Goal: Task Accomplishment & Management: Use online tool/utility

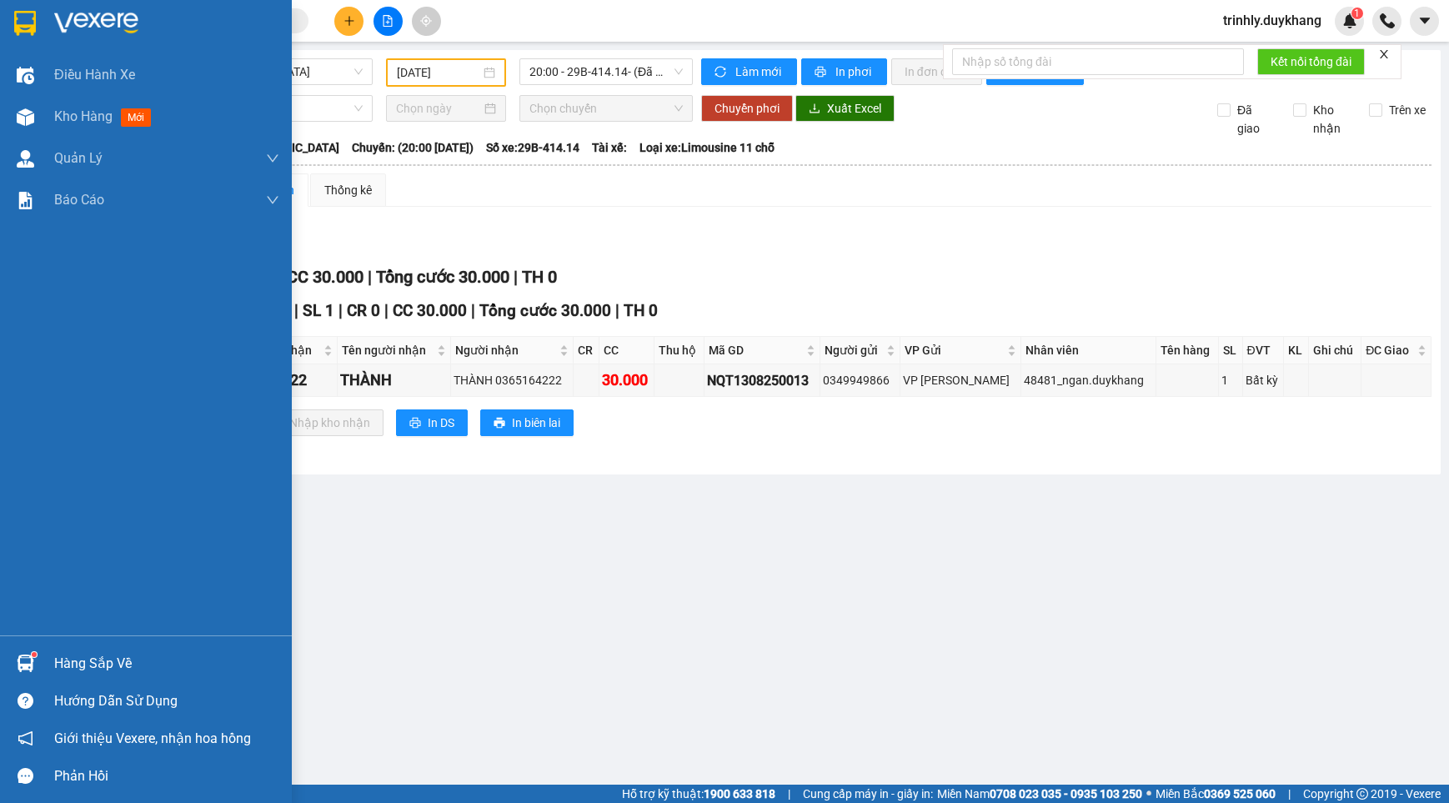
click at [28, 118] on img at bounding box center [26, 117] width 18 height 18
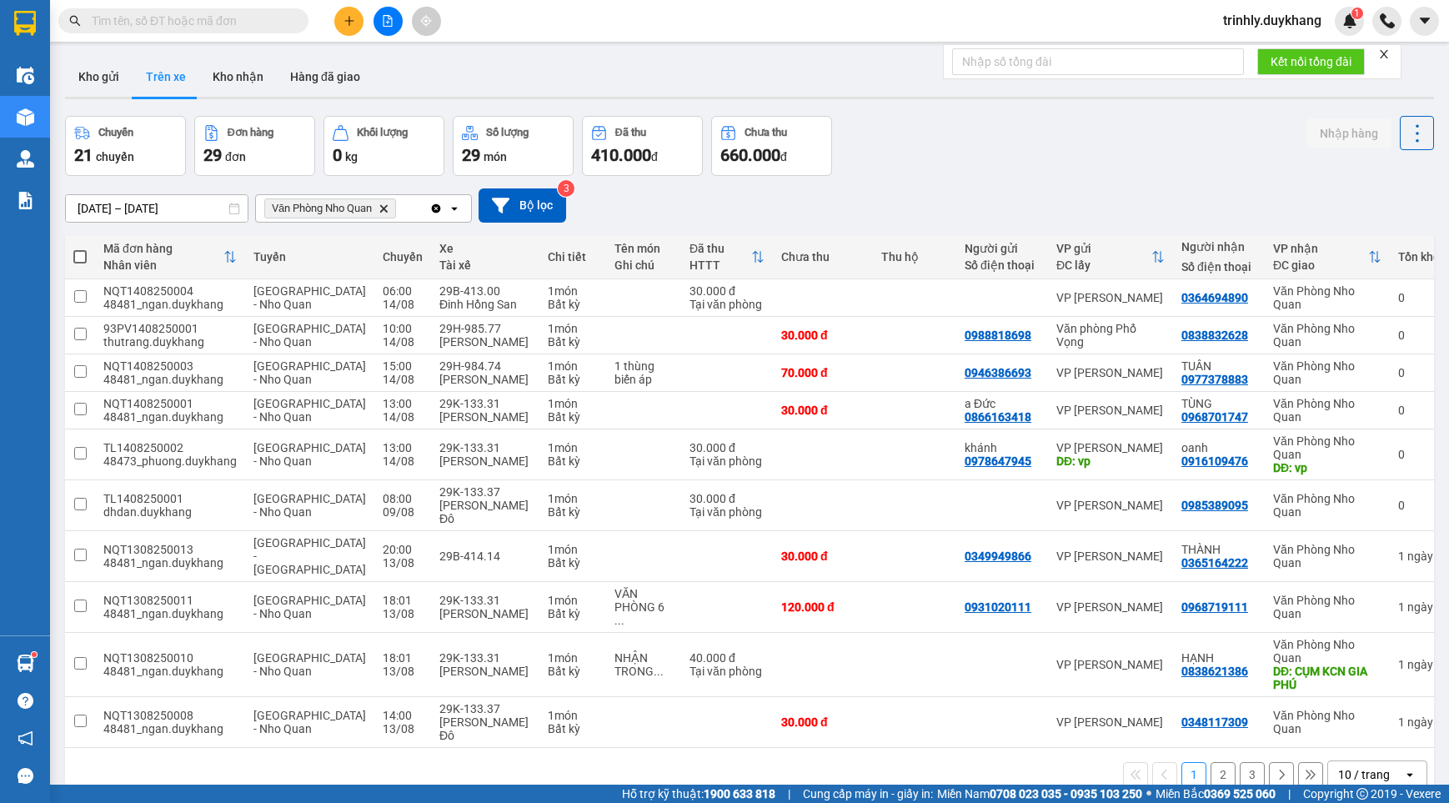
scroll to position [77, 0]
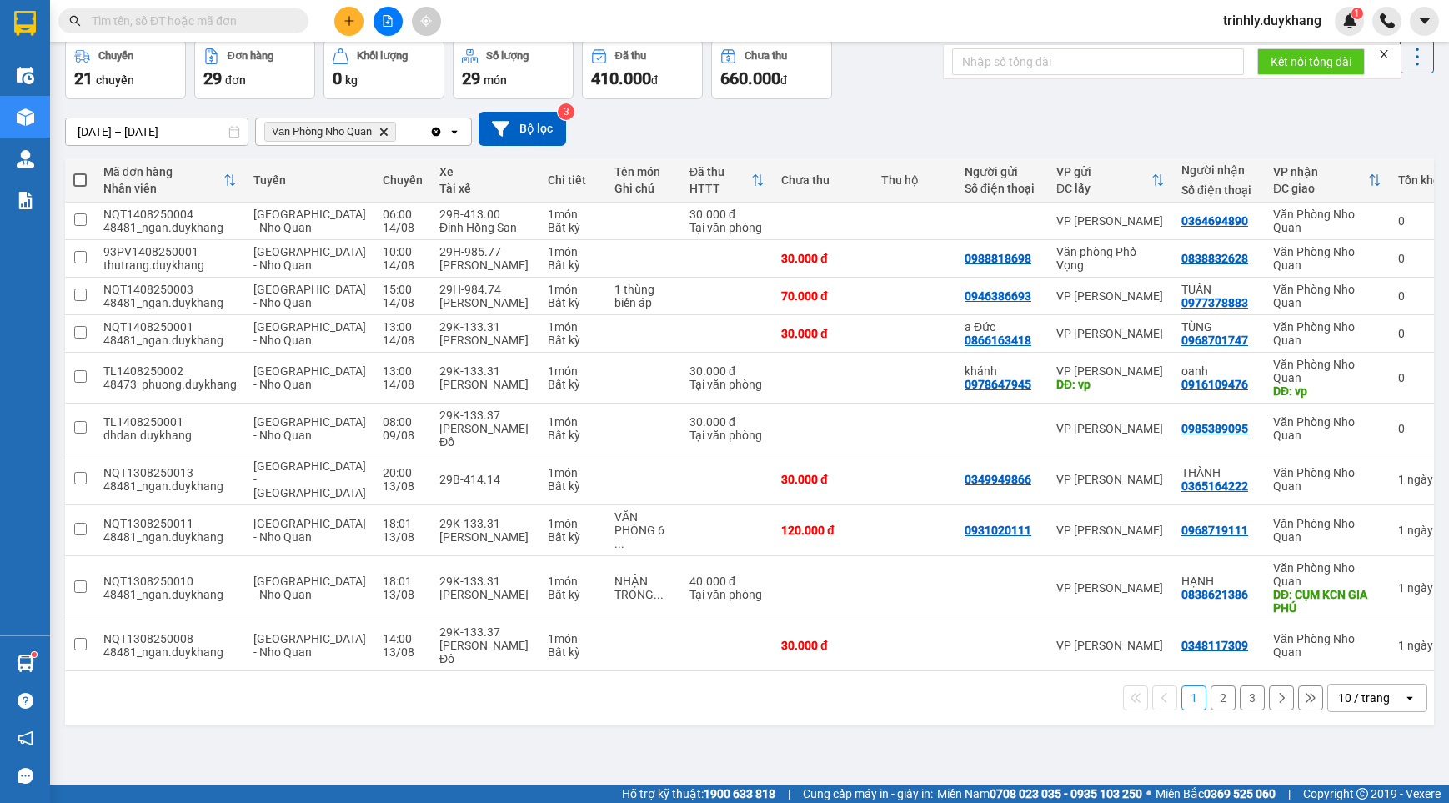
click at [1213, 685] on button "2" at bounding box center [1223, 697] width 25 height 25
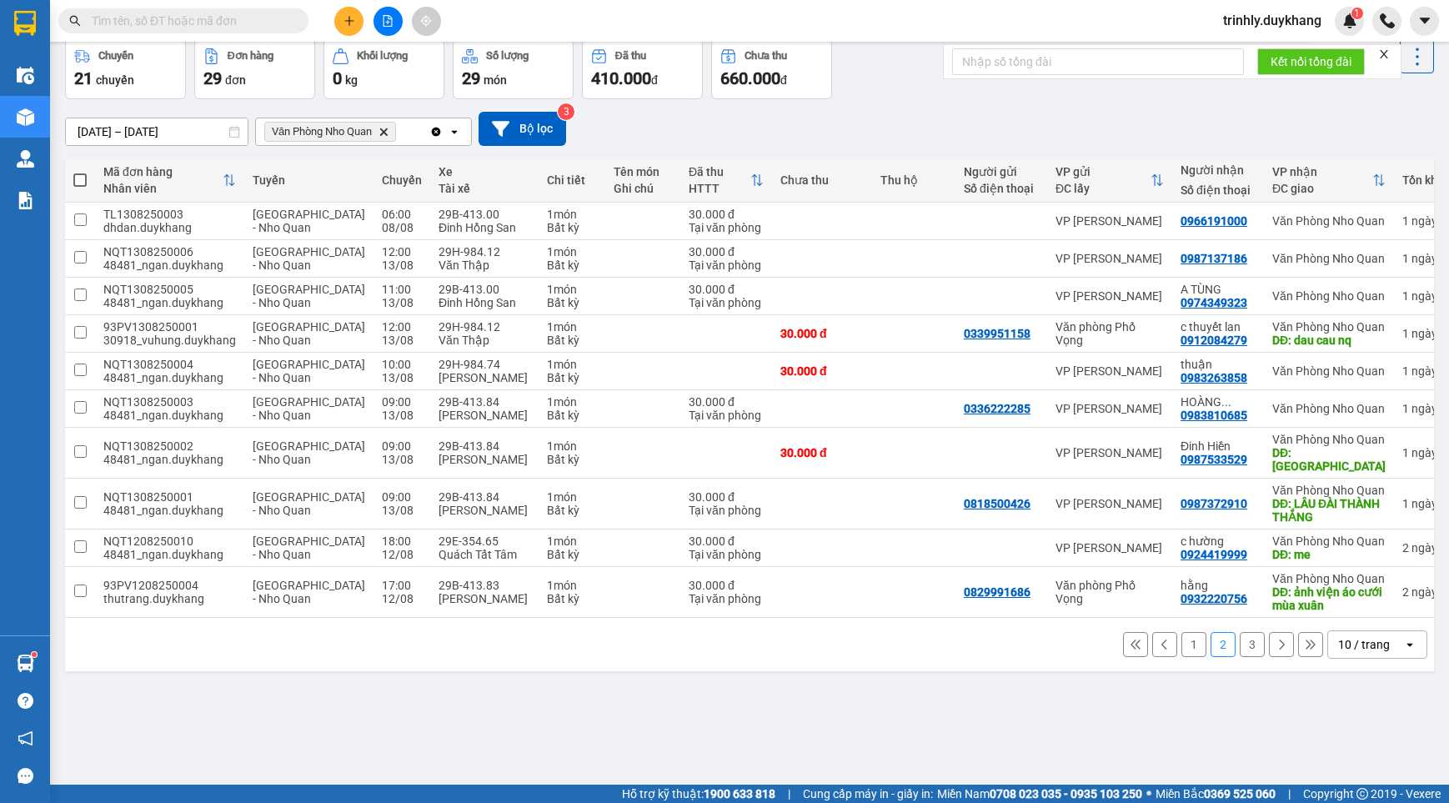
click at [1240, 657] on button "3" at bounding box center [1252, 644] width 25 height 25
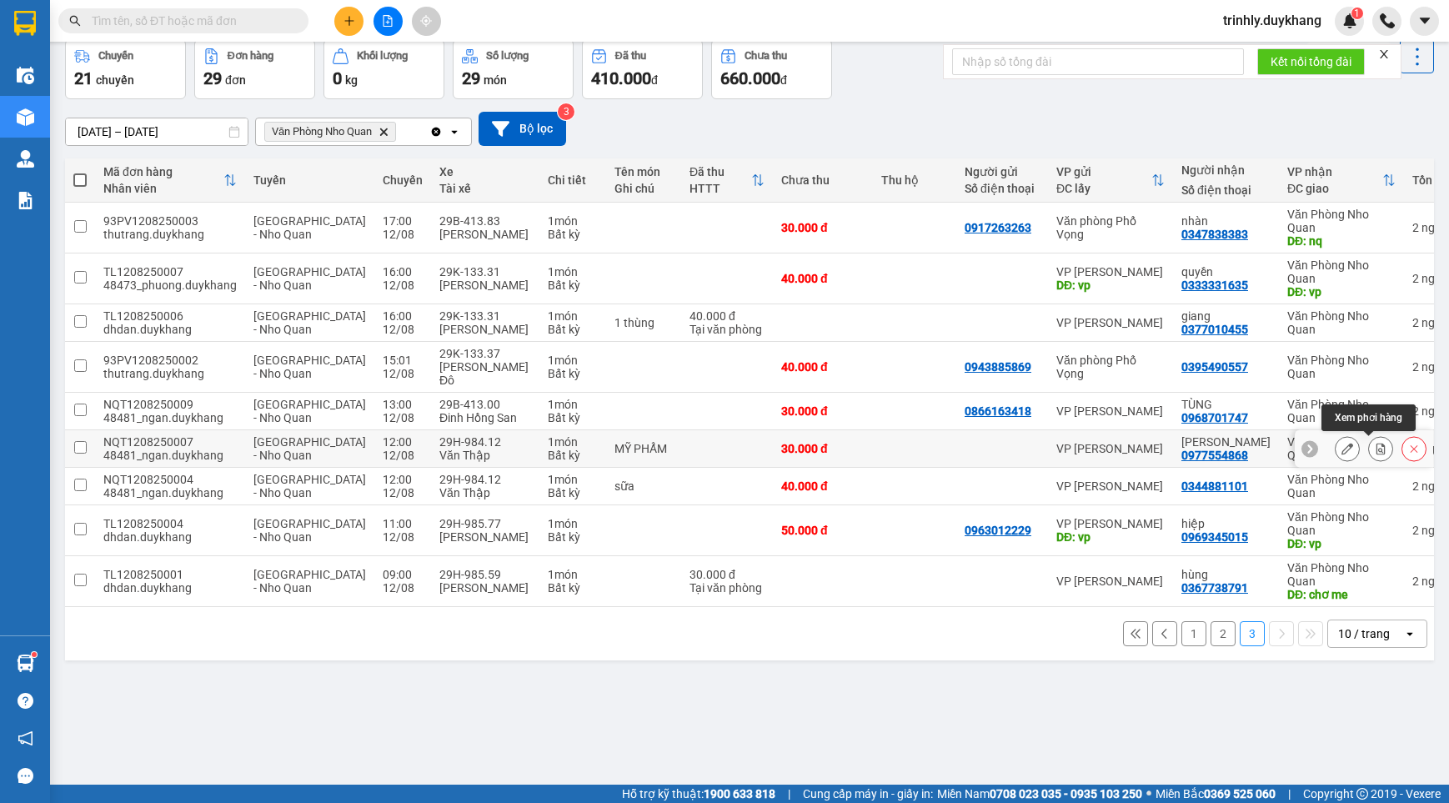
click at [1376, 447] on icon at bounding box center [1380, 449] width 9 height 12
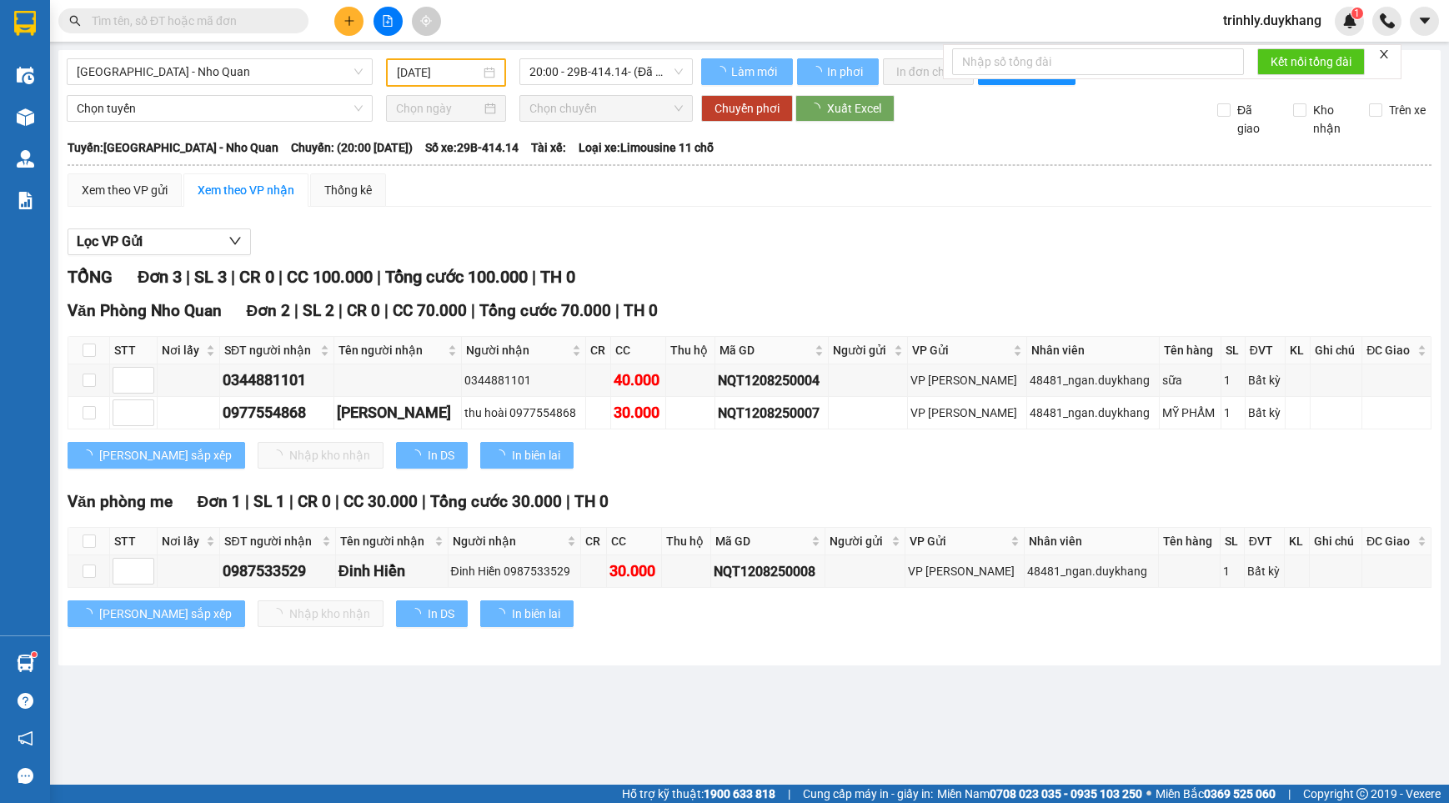
type input "[DATE]"
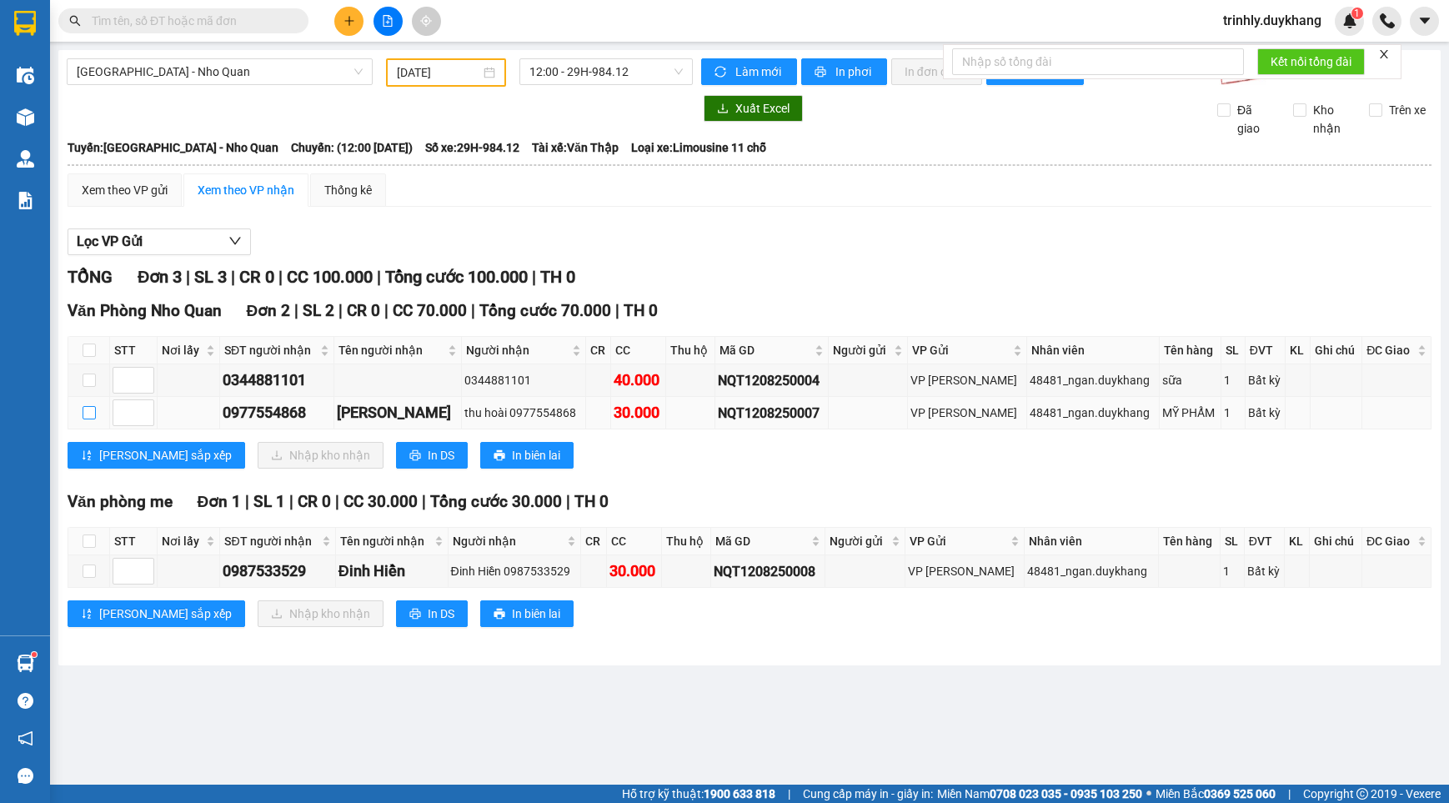
click at [91, 414] on input "checkbox" at bounding box center [89, 412] width 13 height 13
checkbox input "true"
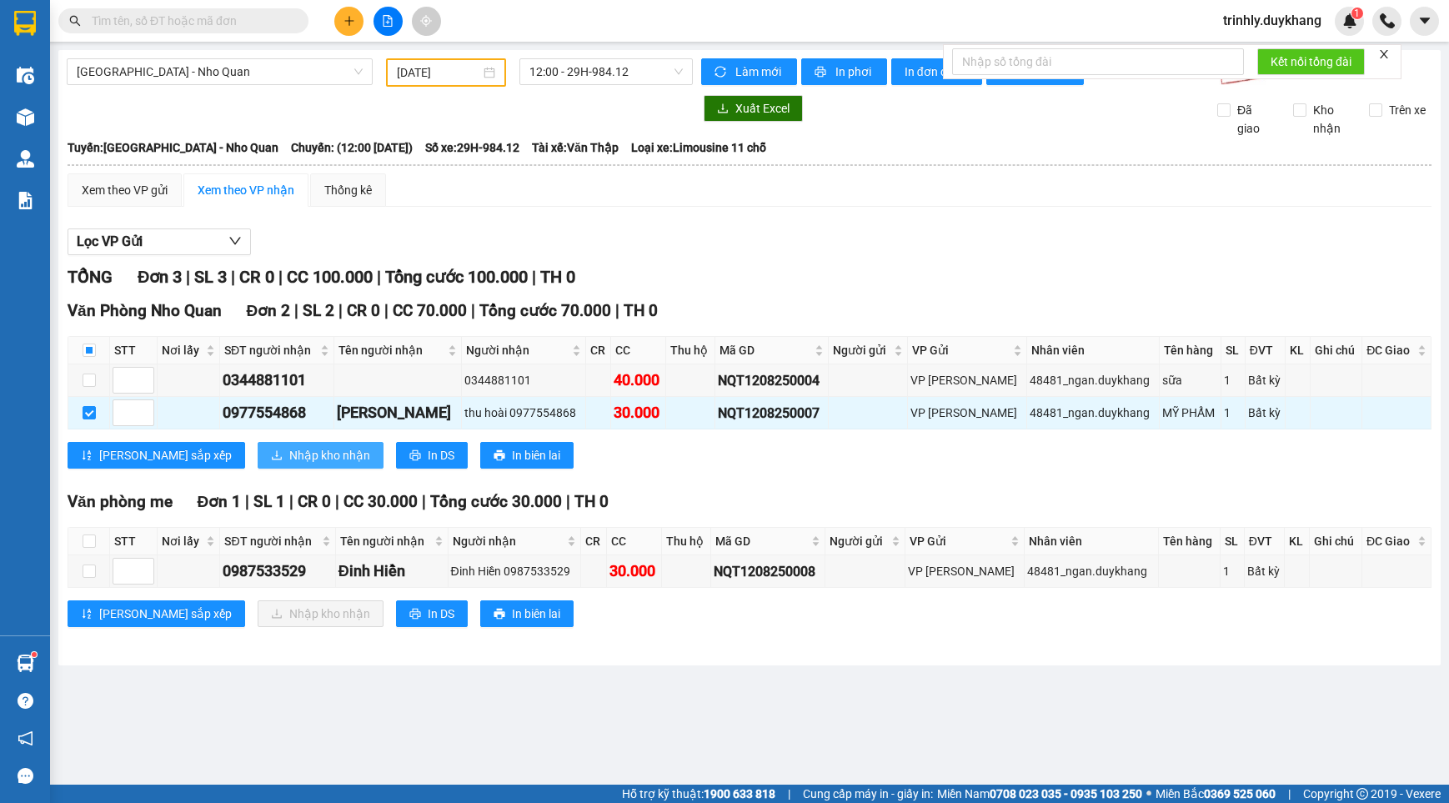
click at [289, 449] on span "Nhập kho nhận" at bounding box center [329, 455] width 81 height 18
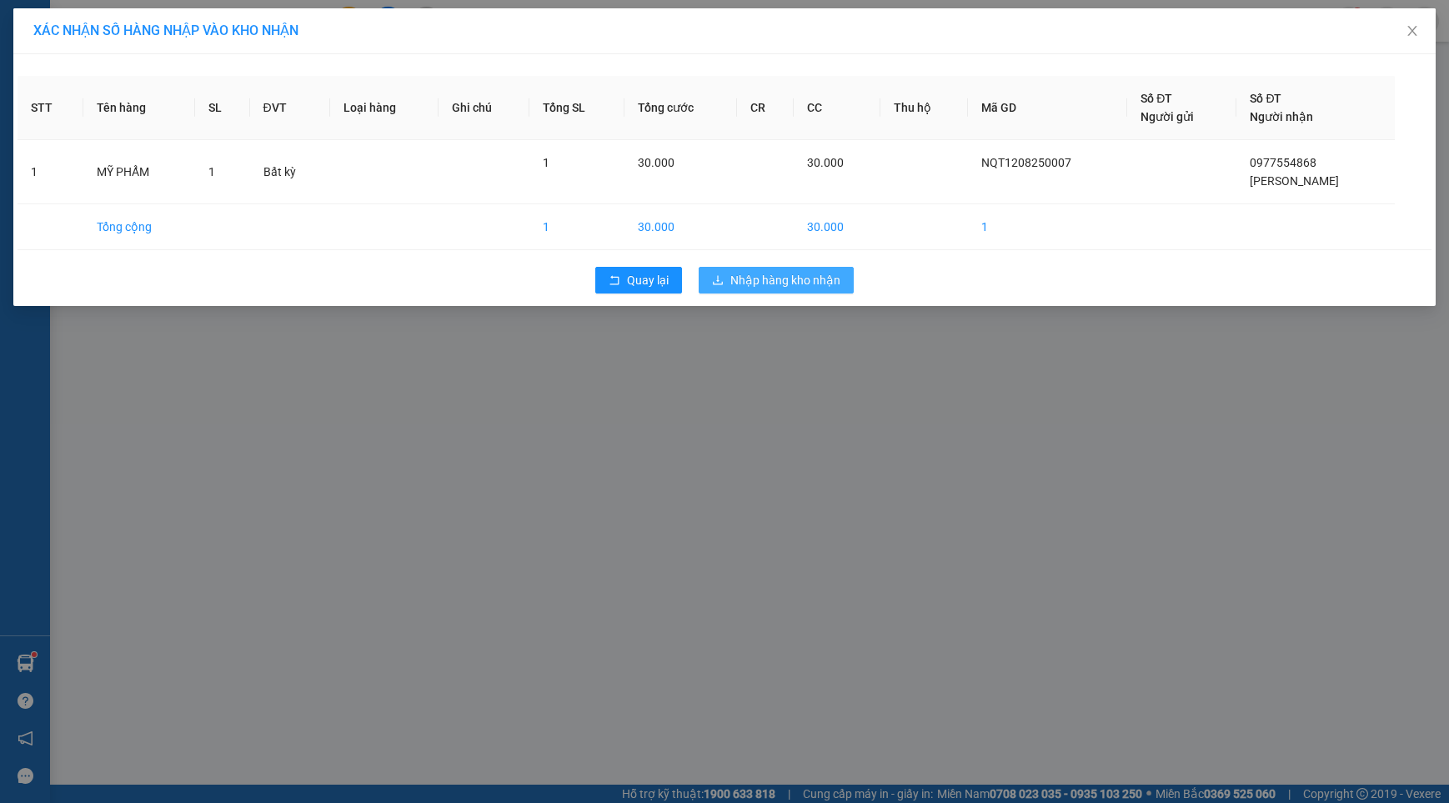
click at [770, 283] on span "Nhập hàng kho nhận" at bounding box center [785, 280] width 110 height 18
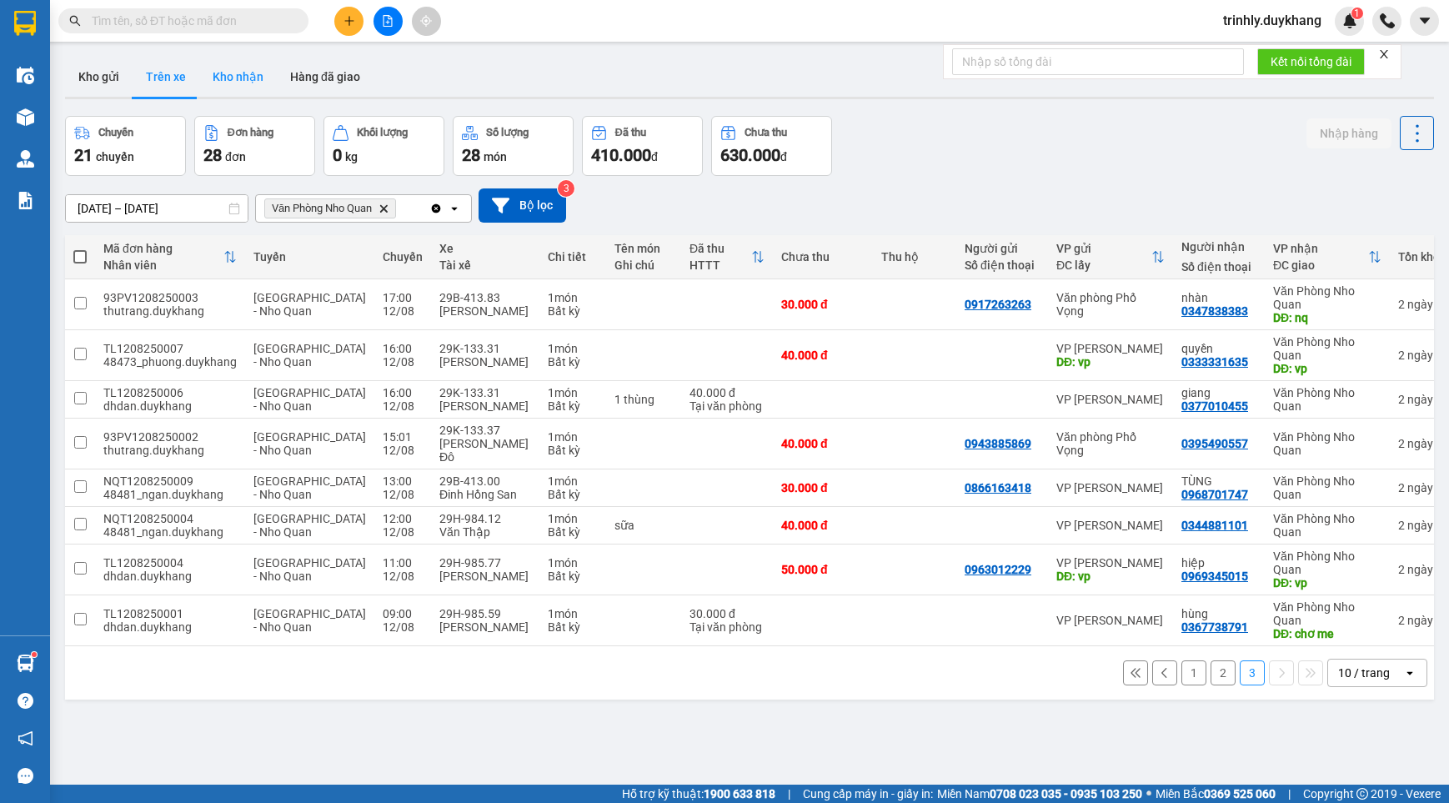
click at [249, 83] on button "Kho nhận" at bounding box center [238, 77] width 78 height 40
type input "[DATE] – [DATE]"
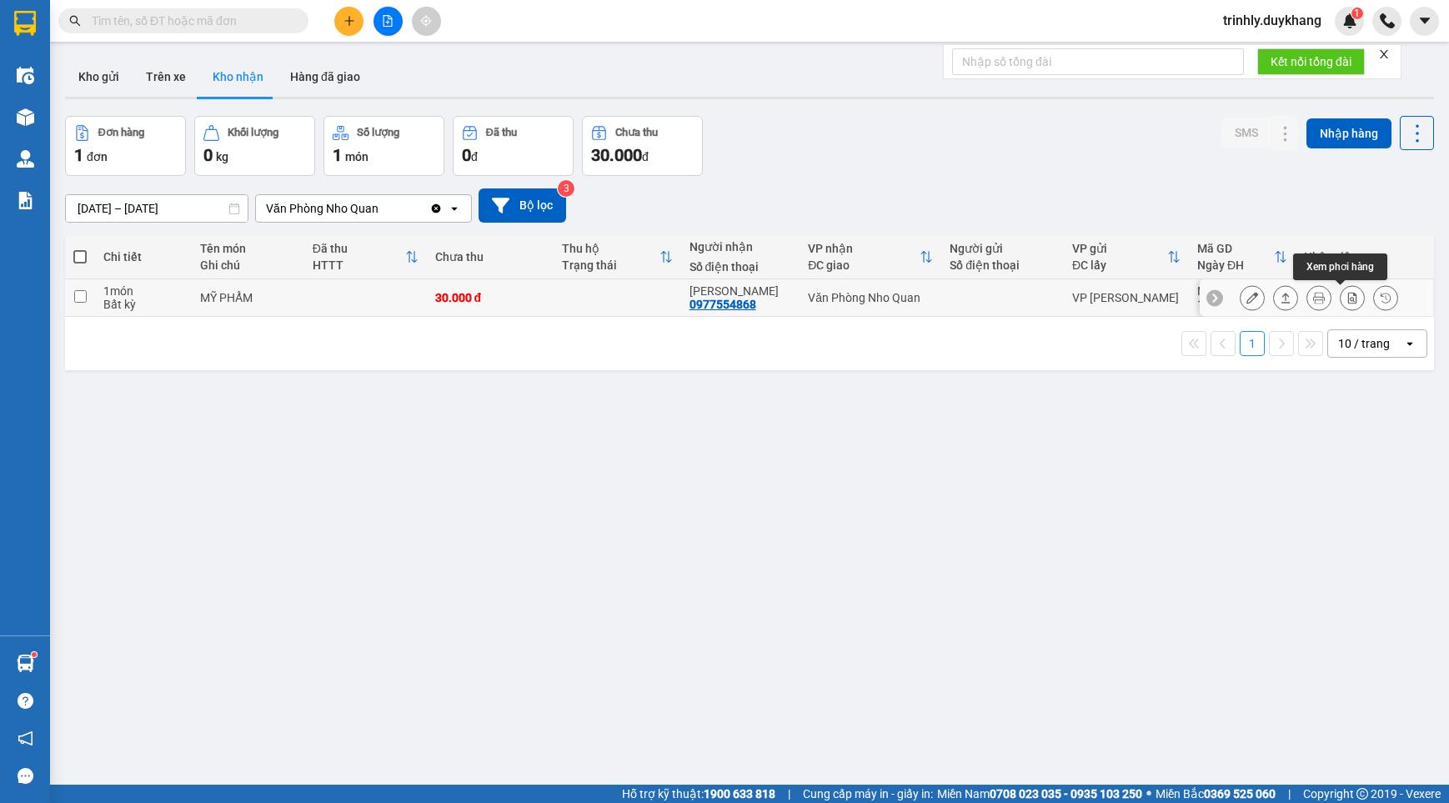
click at [1346, 297] on icon at bounding box center [1352, 298] width 12 height 12
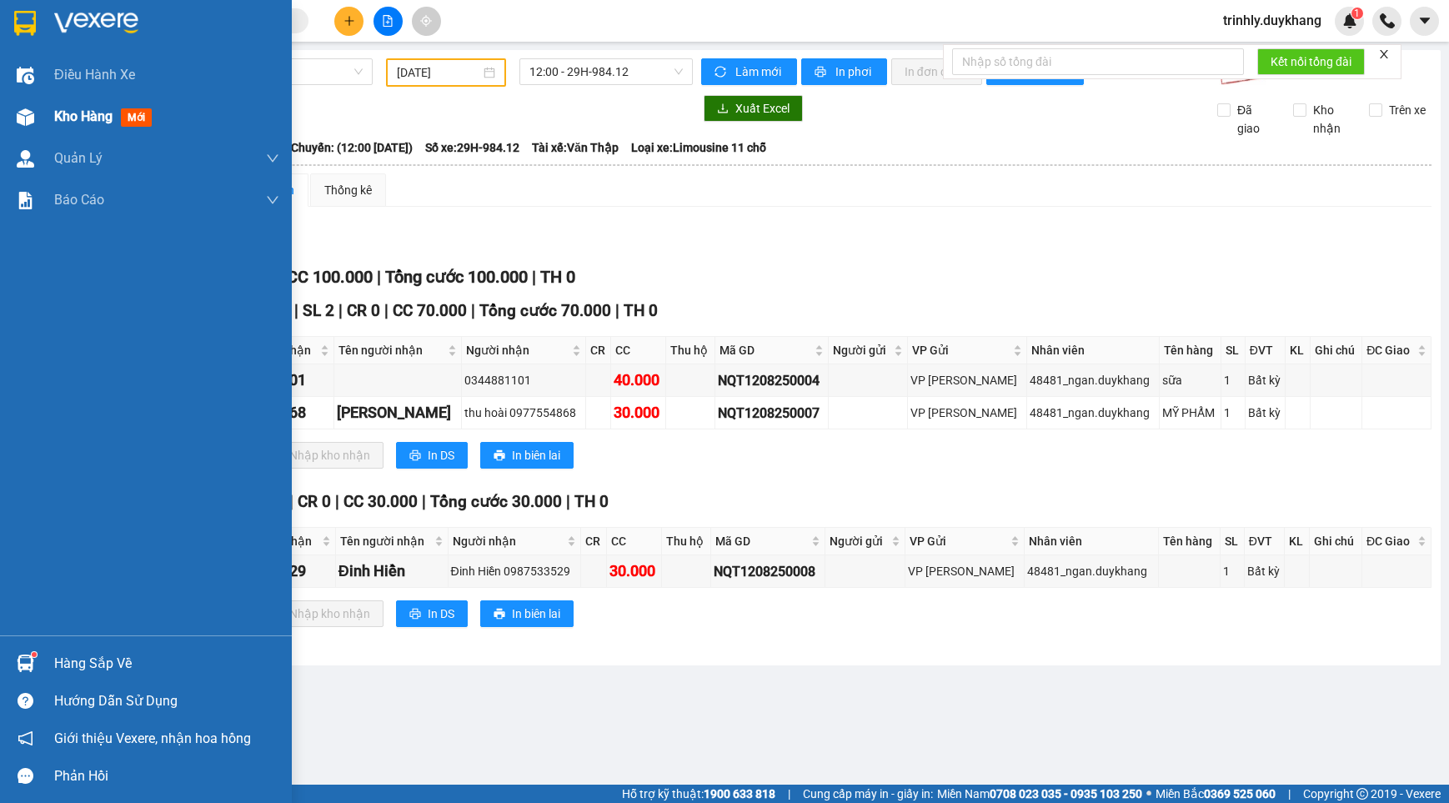
click at [30, 115] on img at bounding box center [26, 117] width 18 height 18
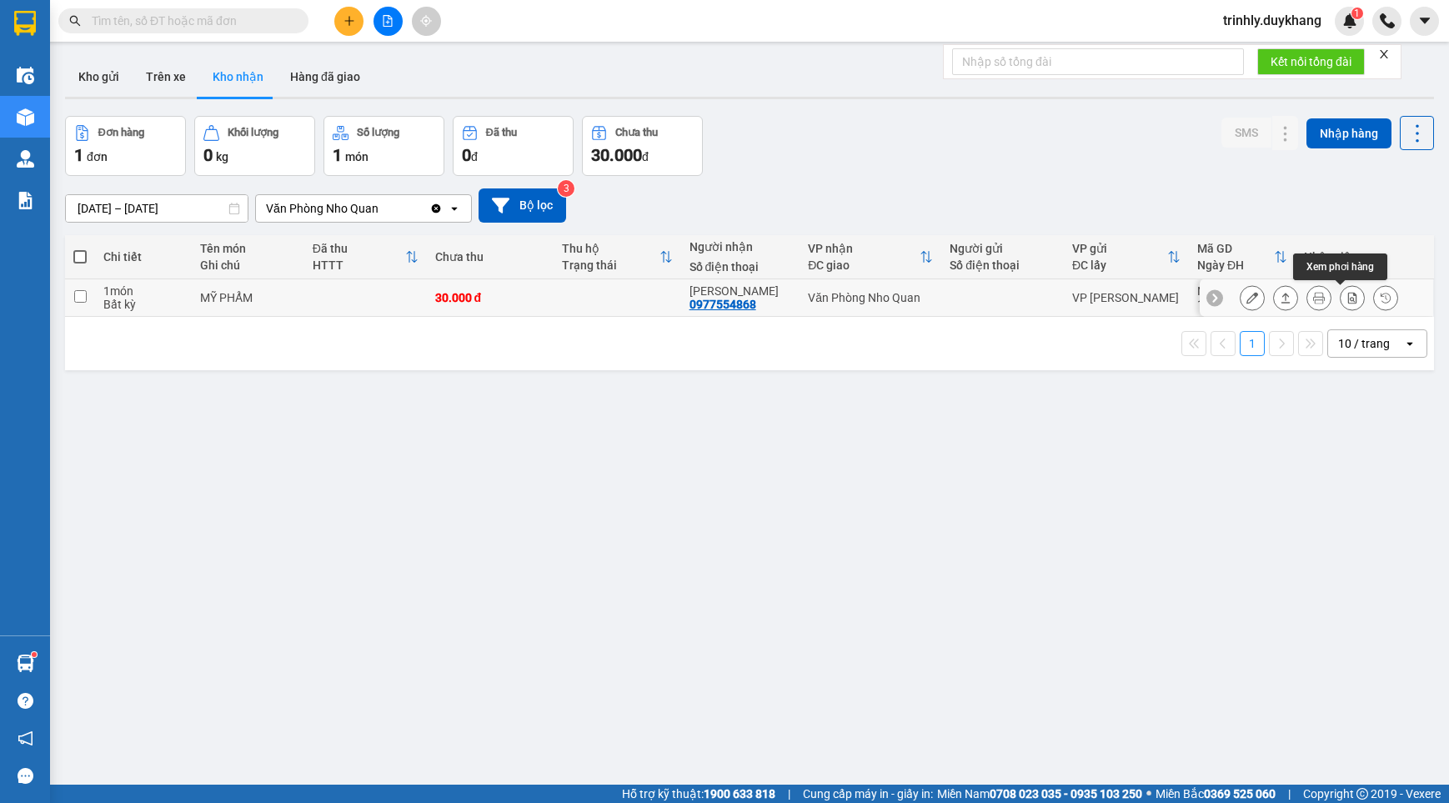
click at [1348, 297] on icon at bounding box center [1352, 298] width 9 height 12
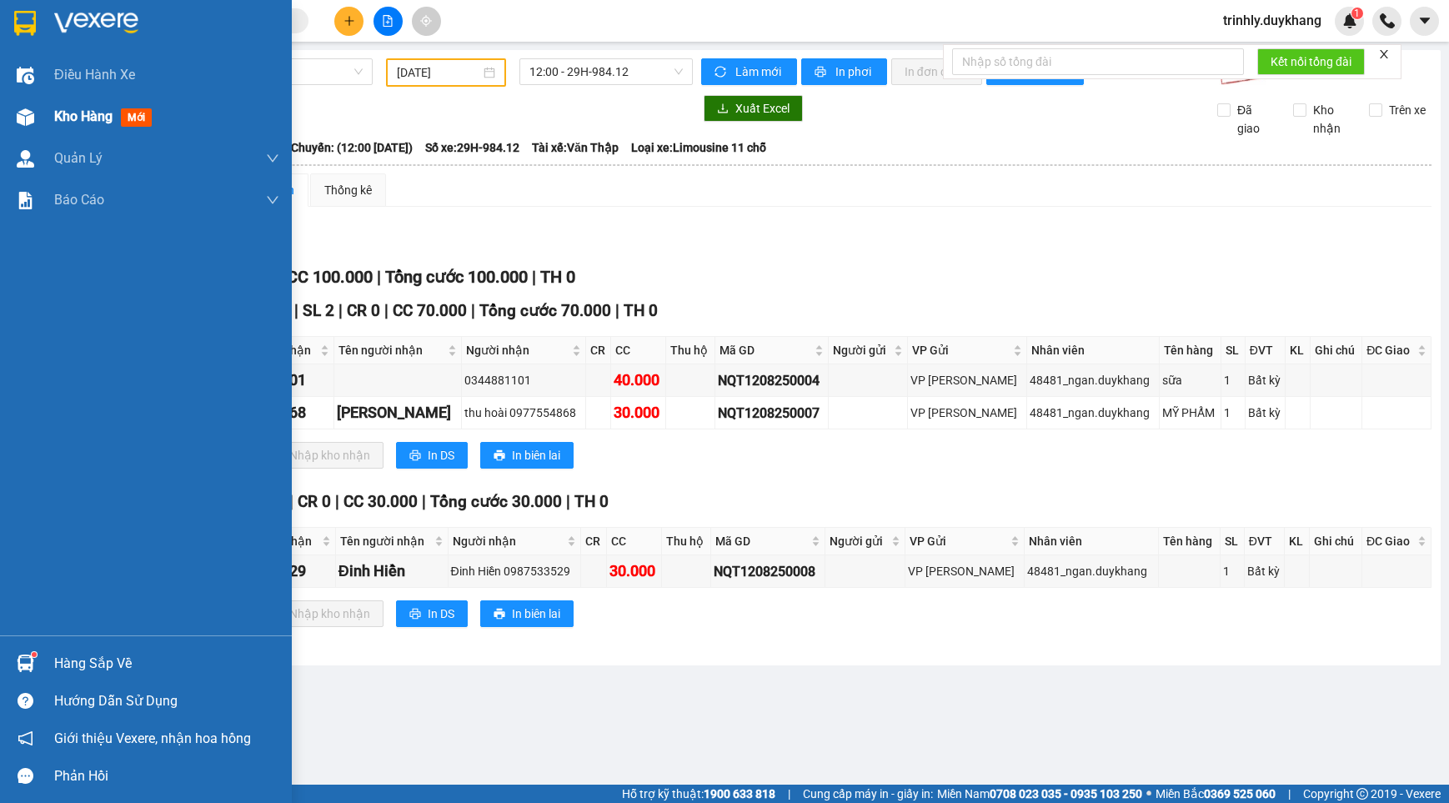
click at [34, 115] on div at bounding box center [25, 117] width 29 height 29
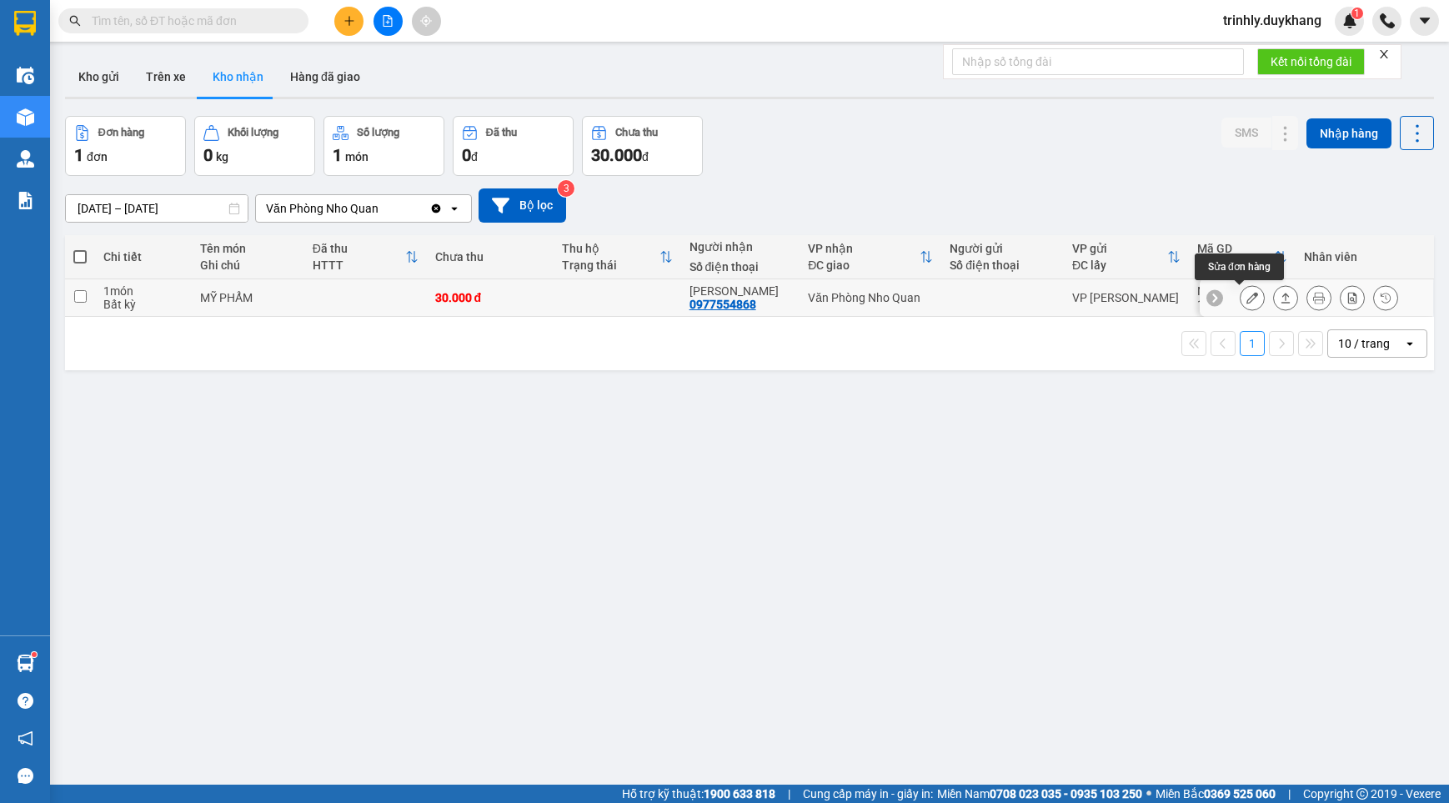
click at [1244, 305] on button at bounding box center [1252, 297] width 23 height 29
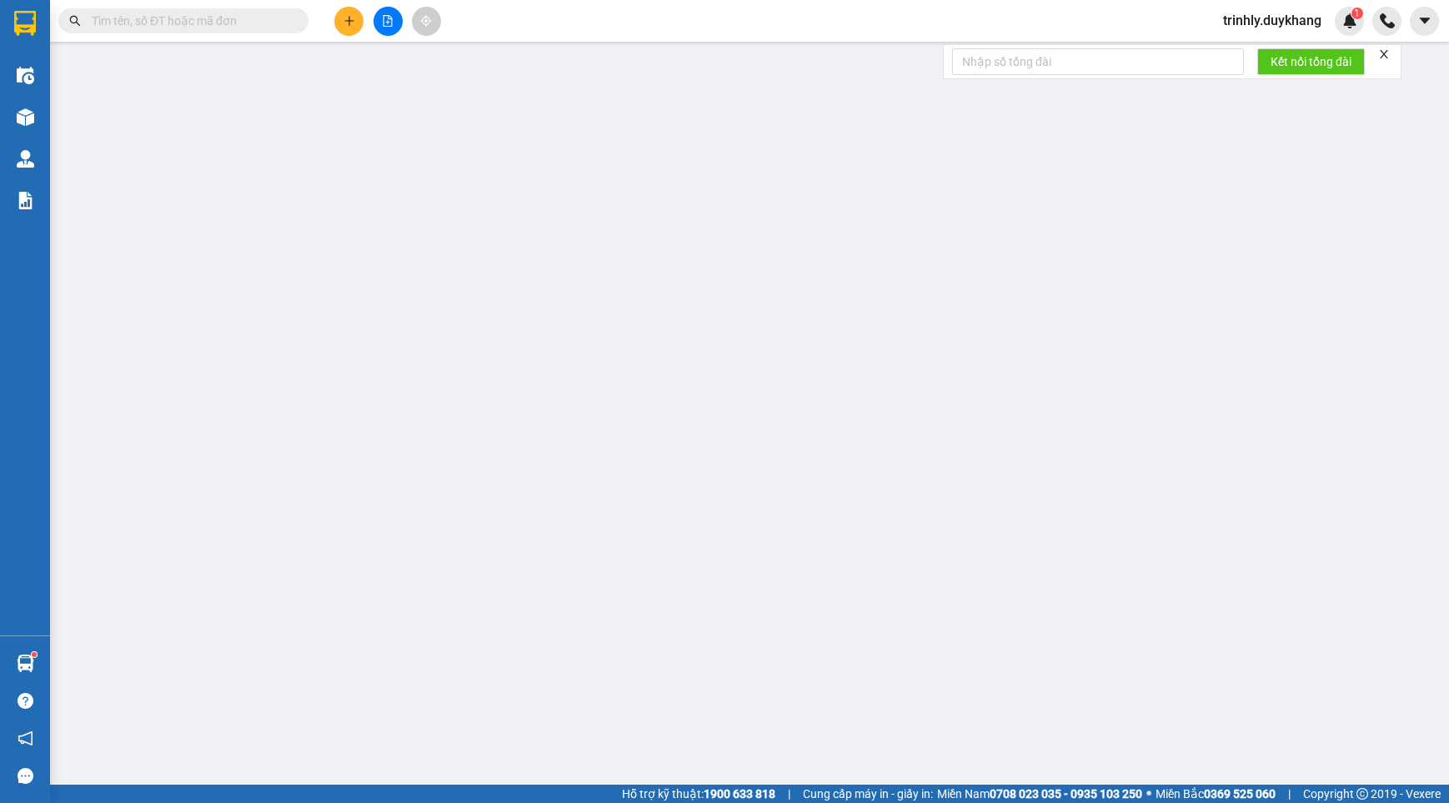
type input "0977554868"
type input "[PERSON_NAME]"
type input "30.000"
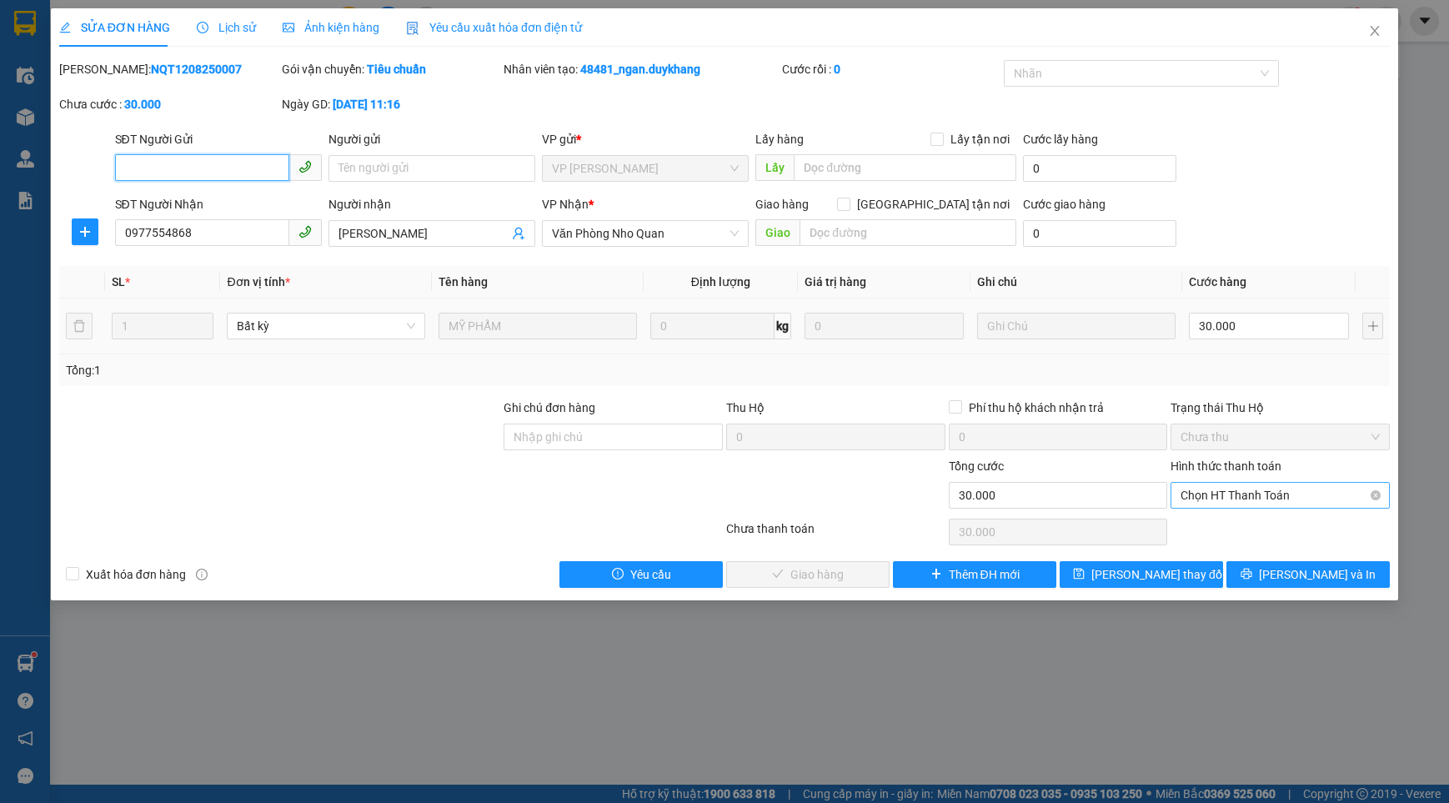
click at [1286, 496] on span "Chọn HT Thanh Toán" at bounding box center [1280, 495] width 199 height 25
click at [1246, 534] on div "Tại văn phòng" at bounding box center [1280, 528] width 199 height 18
type input "0"
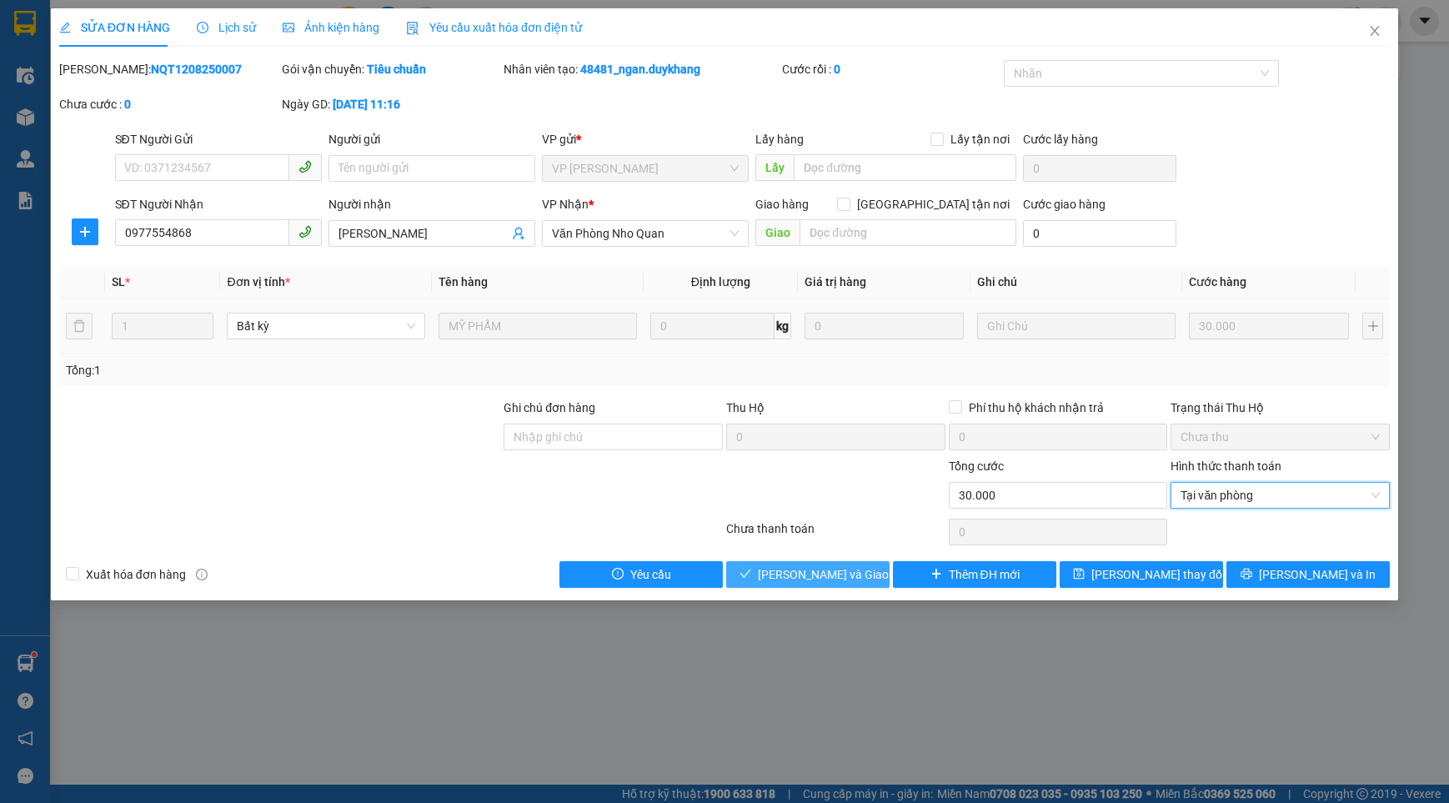
click at [824, 575] on span "[PERSON_NAME] và Giao hàng" at bounding box center [838, 574] width 160 height 18
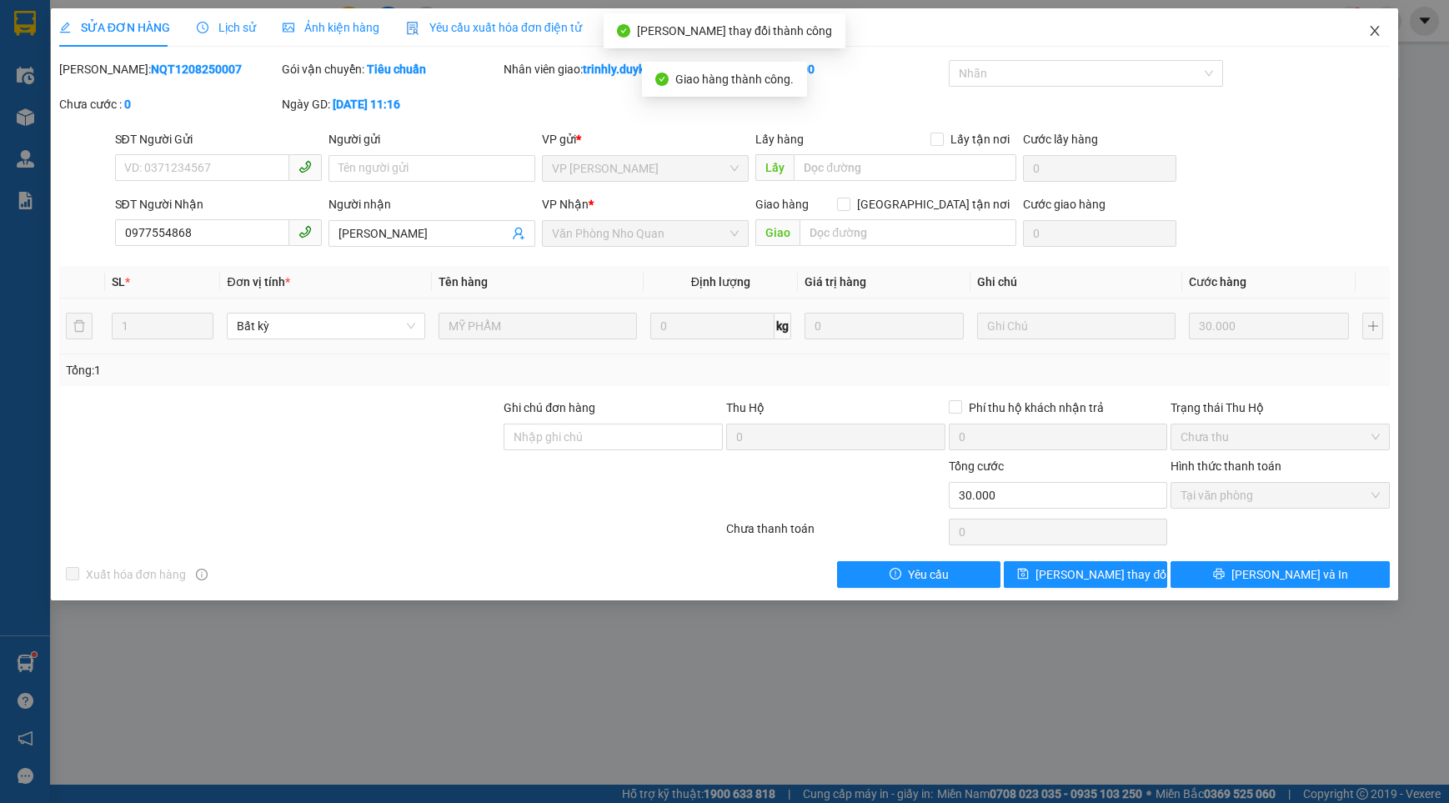
click at [1376, 29] on icon "close" at bounding box center [1374, 30] width 13 height 13
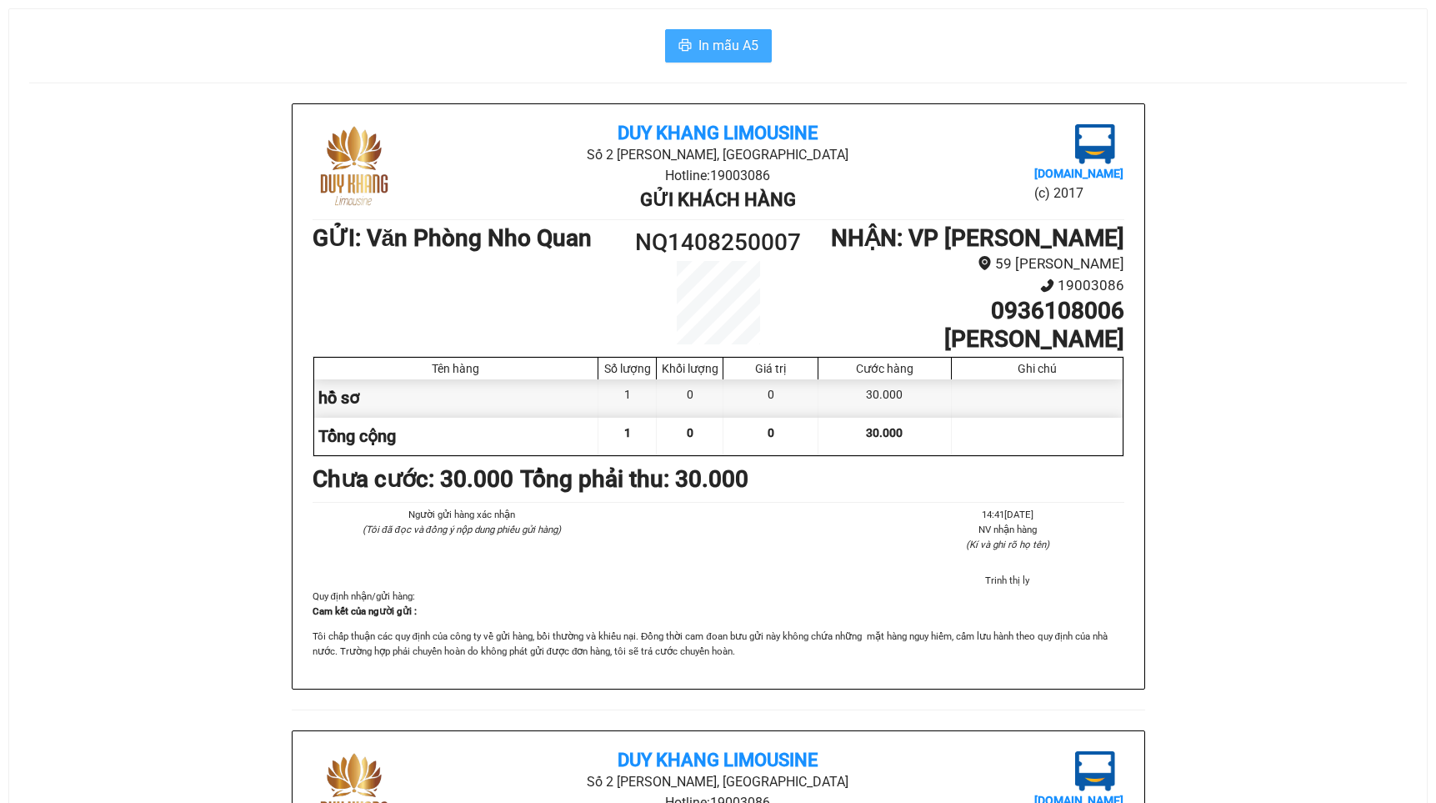
click at [754, 48] on span "In mẫu A5" at bounding box center [729, 45] width 60 height 21
